Goal: Navigation & Orientation: Find specific page/section

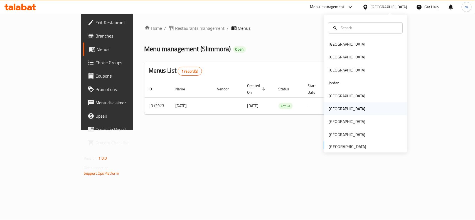
click at [333, 109] on div "[GEOGRAPHIC_DATA]" at bounding box center [347, 109] width 37 height 6
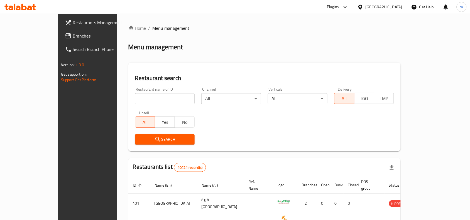
click at [73, 33] on span "Branches" at bounding box center [103, 36] width 60 height 7
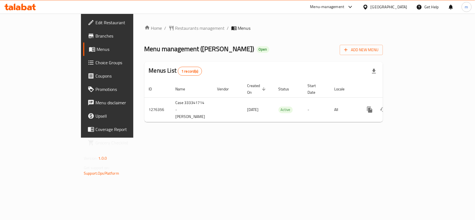
click at [31, 9] on icon at bounding box center [29, 8] width 5 height 5
